Goal: Task Accomplishment & Management: Complete application form

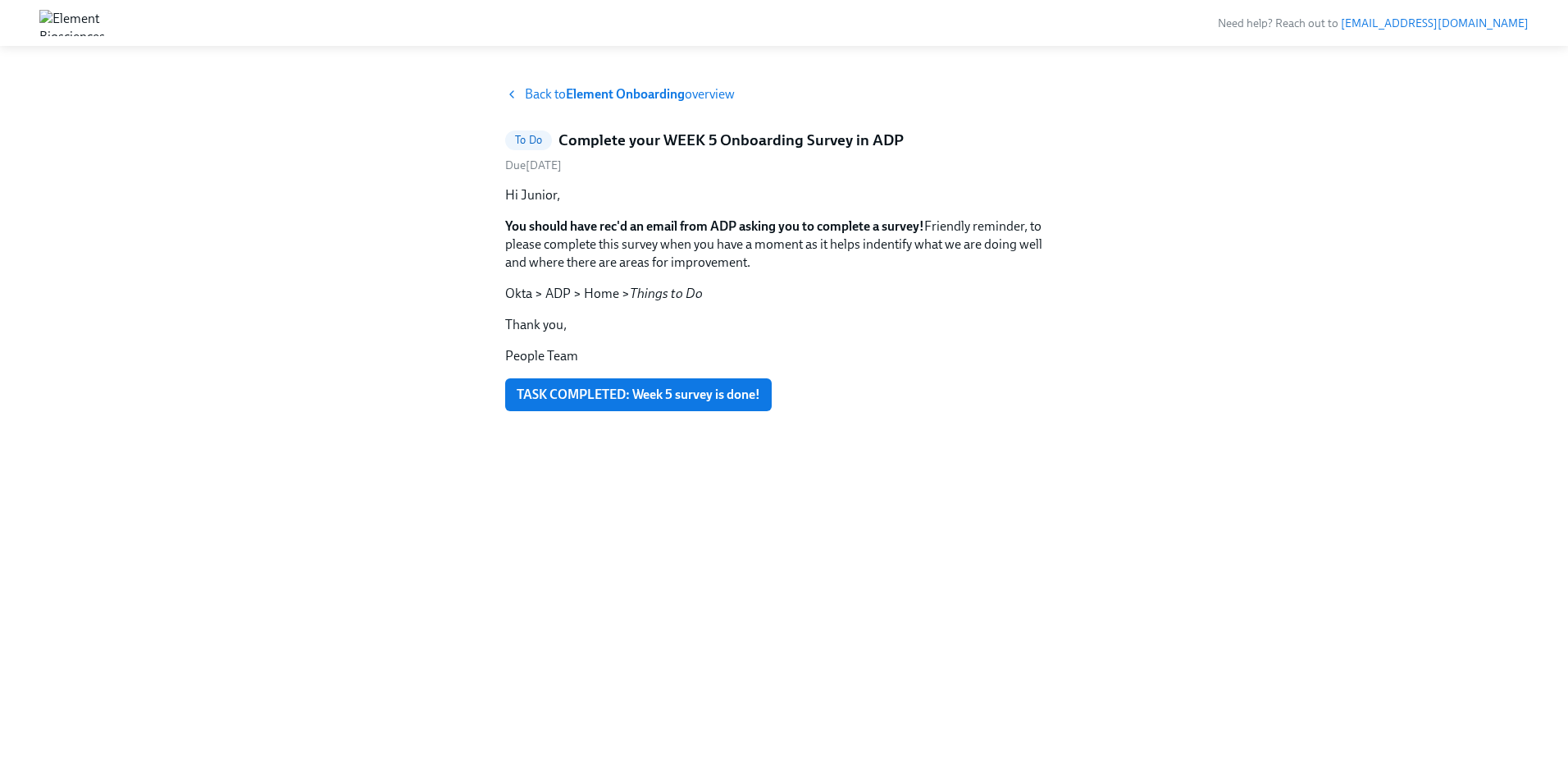
click at [519, 96] on div "Back to Element Onboarding overview" at bounding box center [784, 94] width 558 height 18
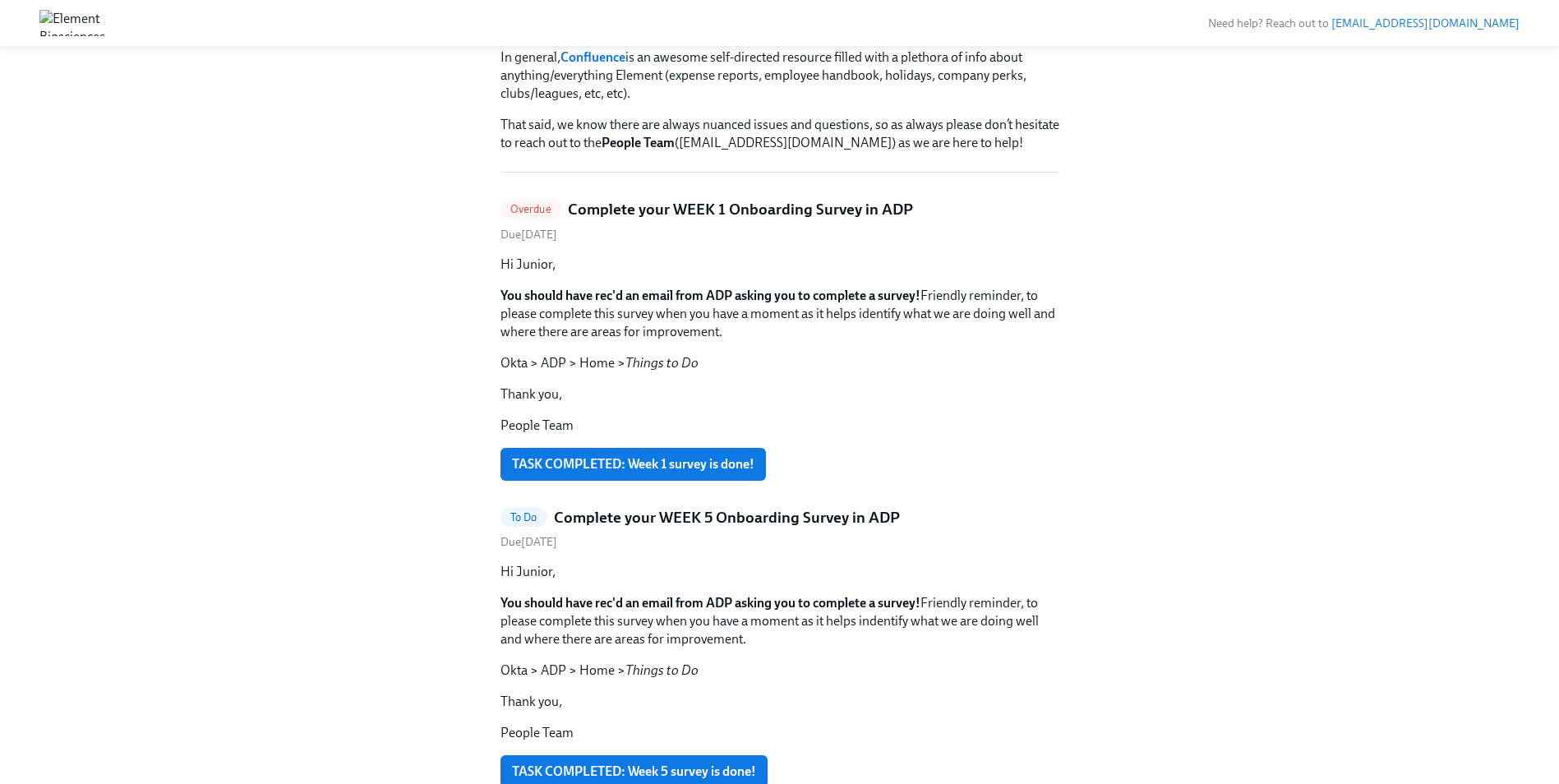
scroll to position [247, 0]
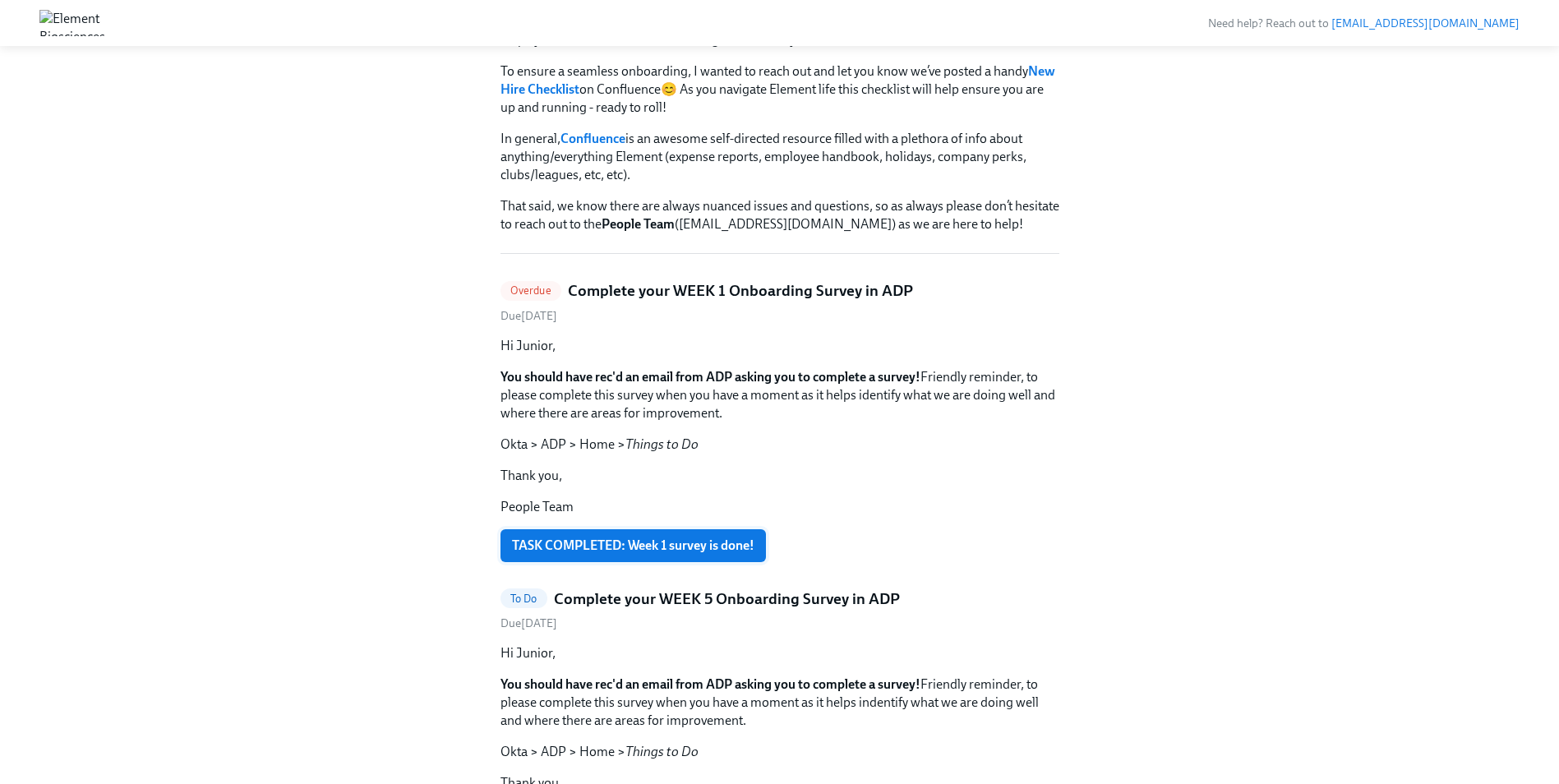
click at [696, 547] on span "TASK COMPLETED: Week 1 survey is done!" at bounding box center [633, 545] width 242 height 16
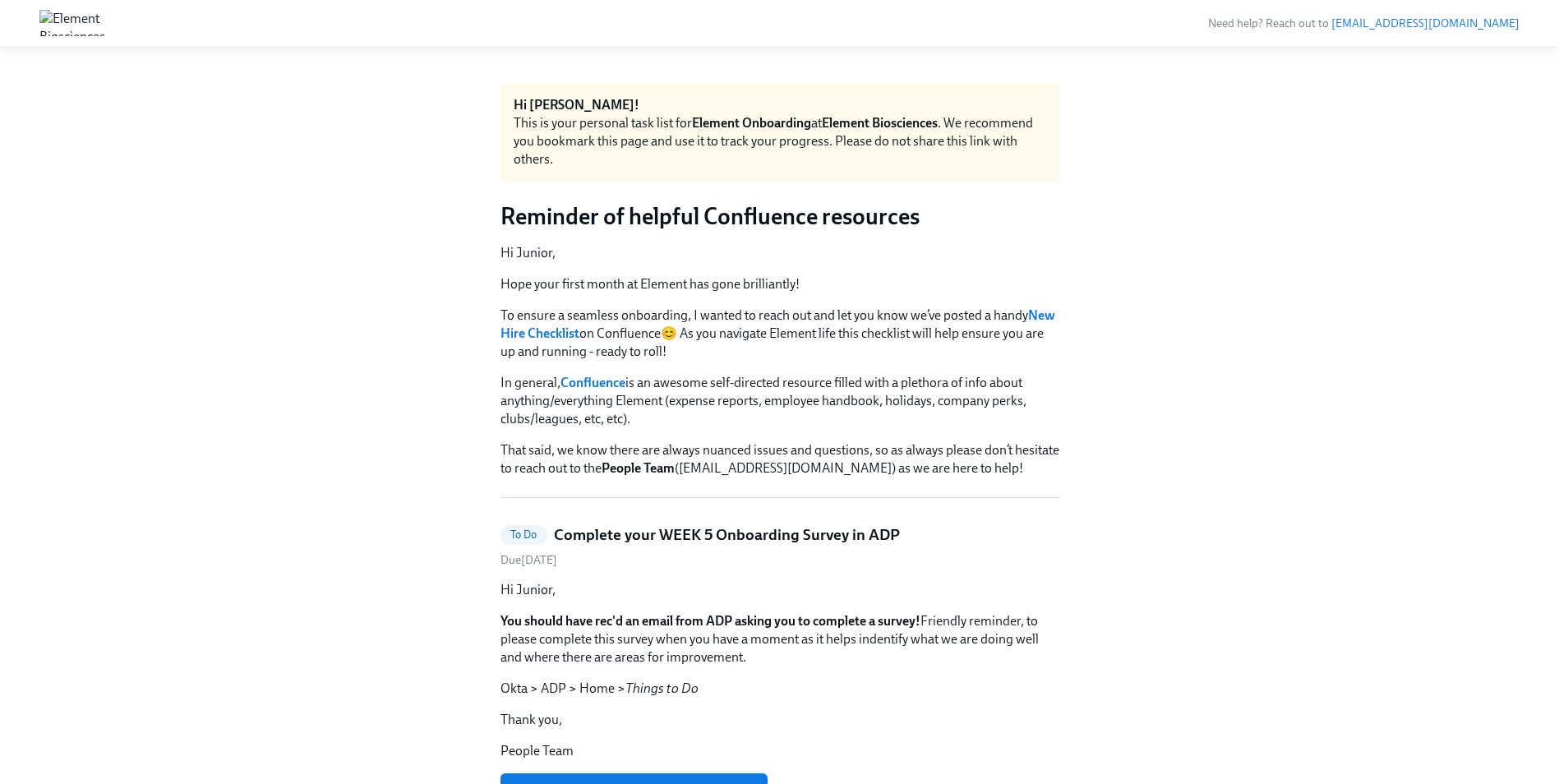
scroll to position [0, 0]
